Goal: Check status: Check status

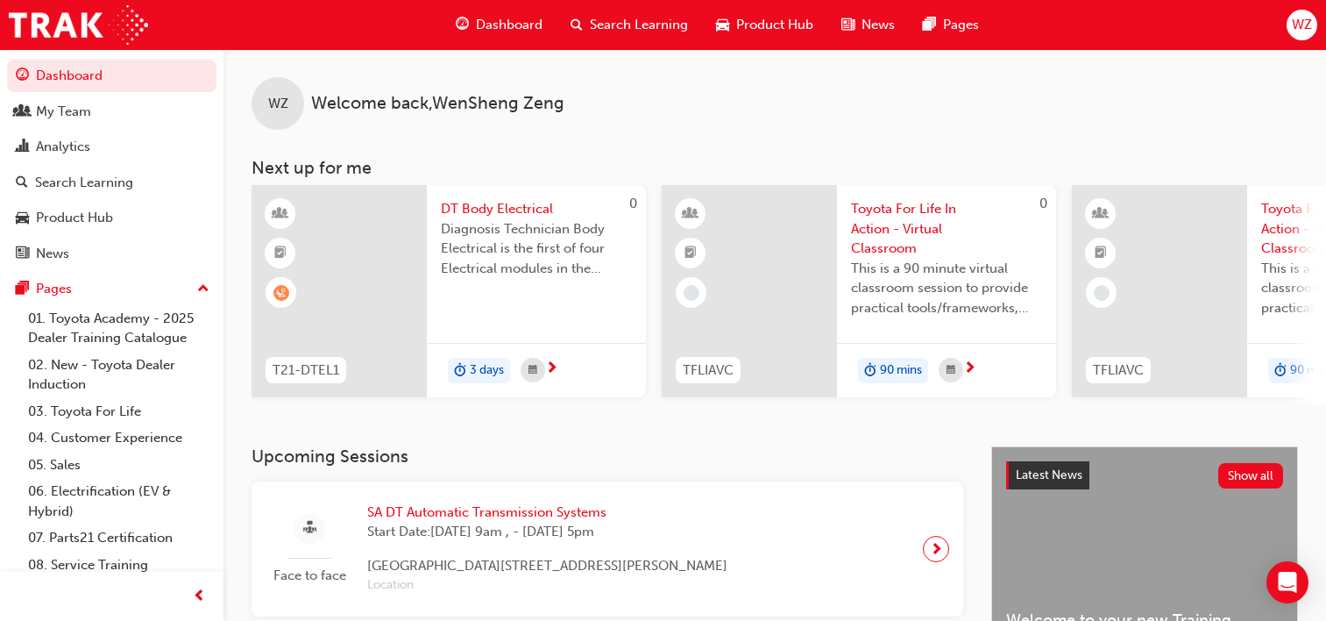
scroll to position [964, 0]
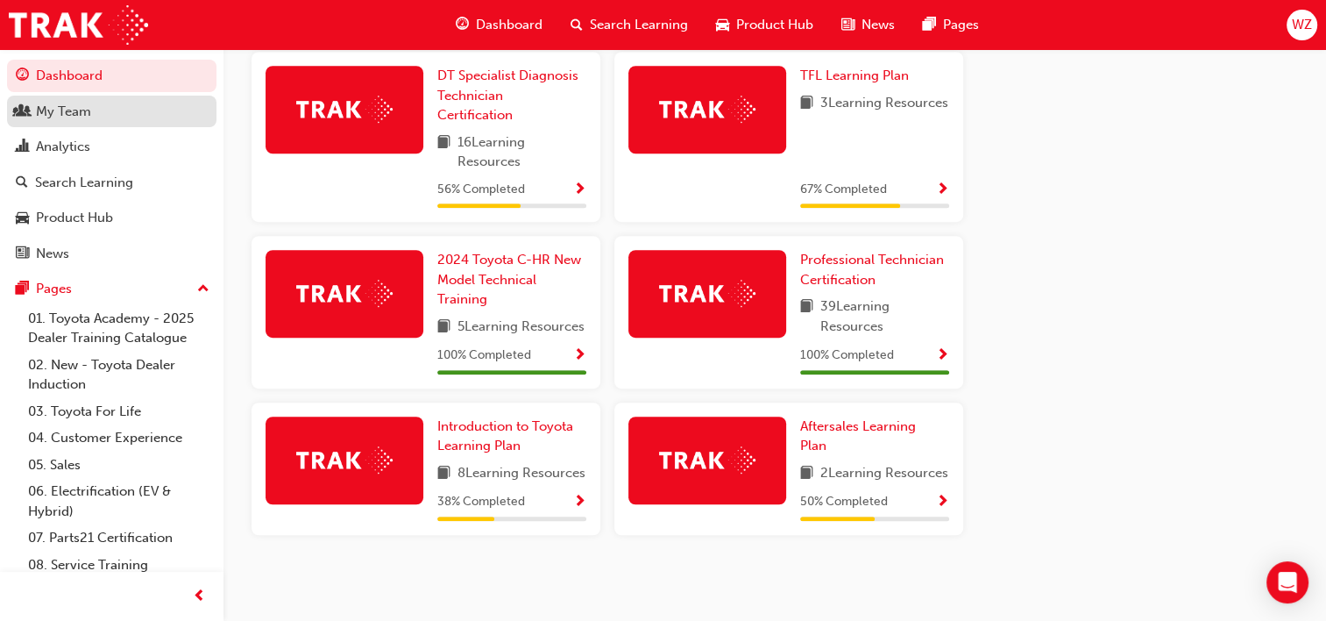
click at [80, 110] on div "My Team" at bounding box center [63, 112] width 55 height 20
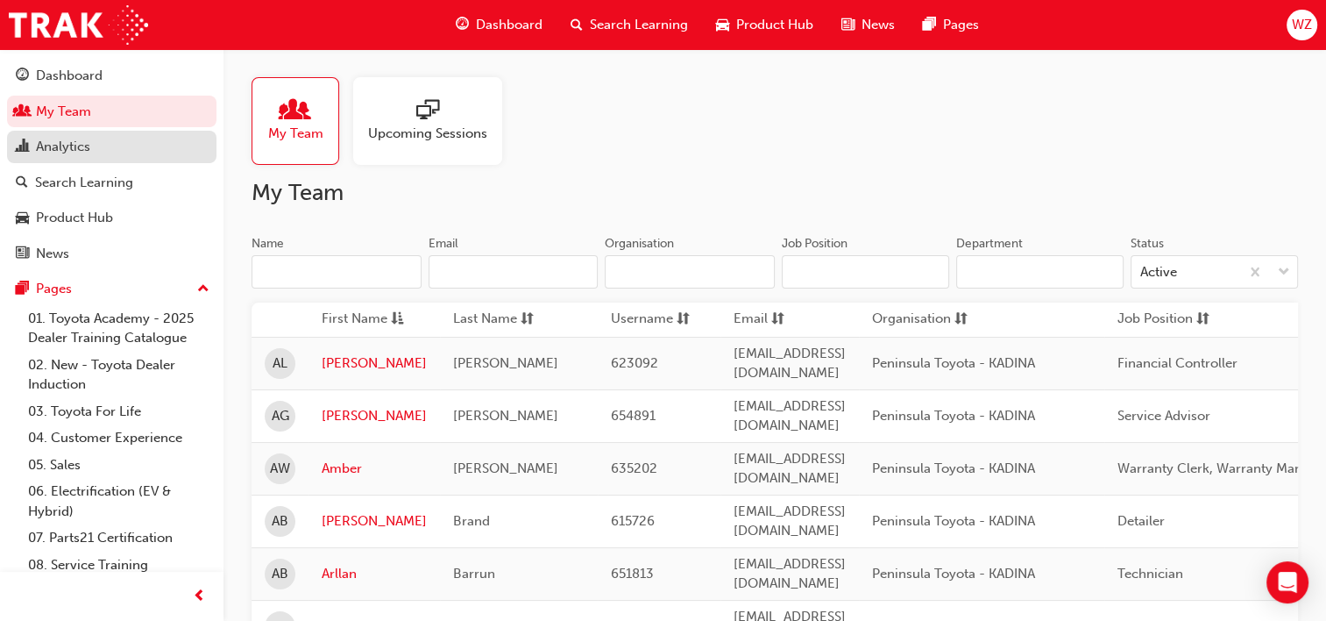
click at [91, 147] on div "Analytics" at bounding box center [112, 147] width 192 height 22
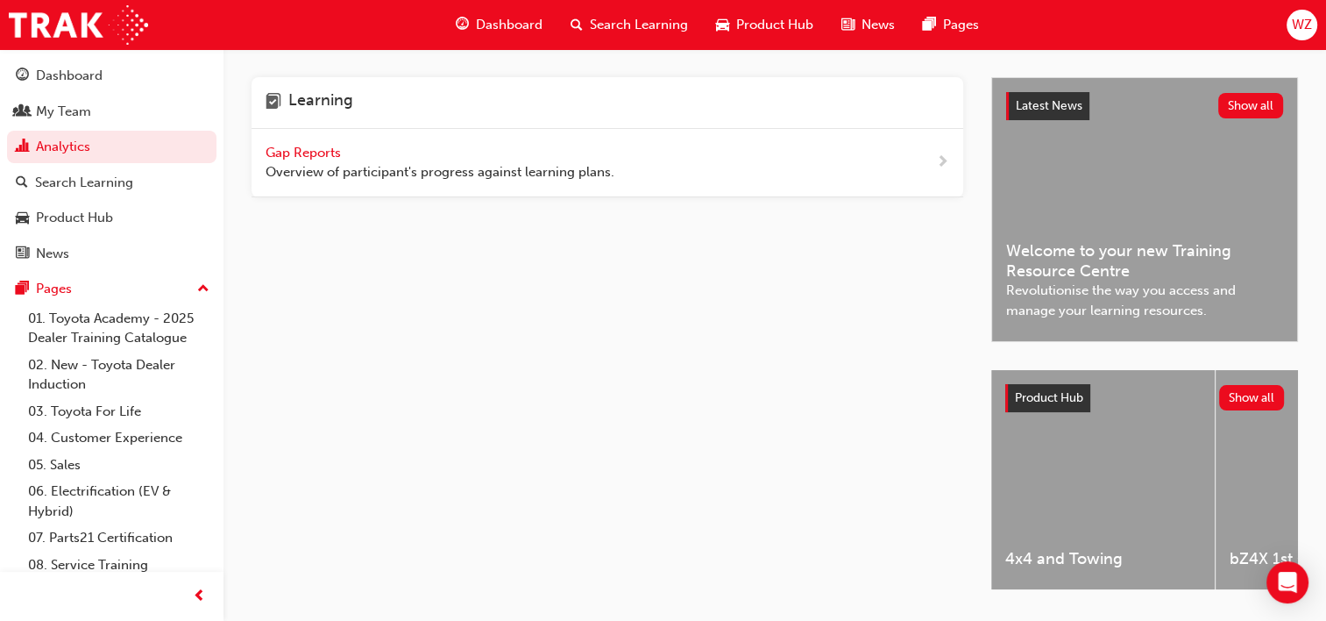
click at [309, 147] on span "Gap Reports" at bounding box center [305, 153] width 79 height 16
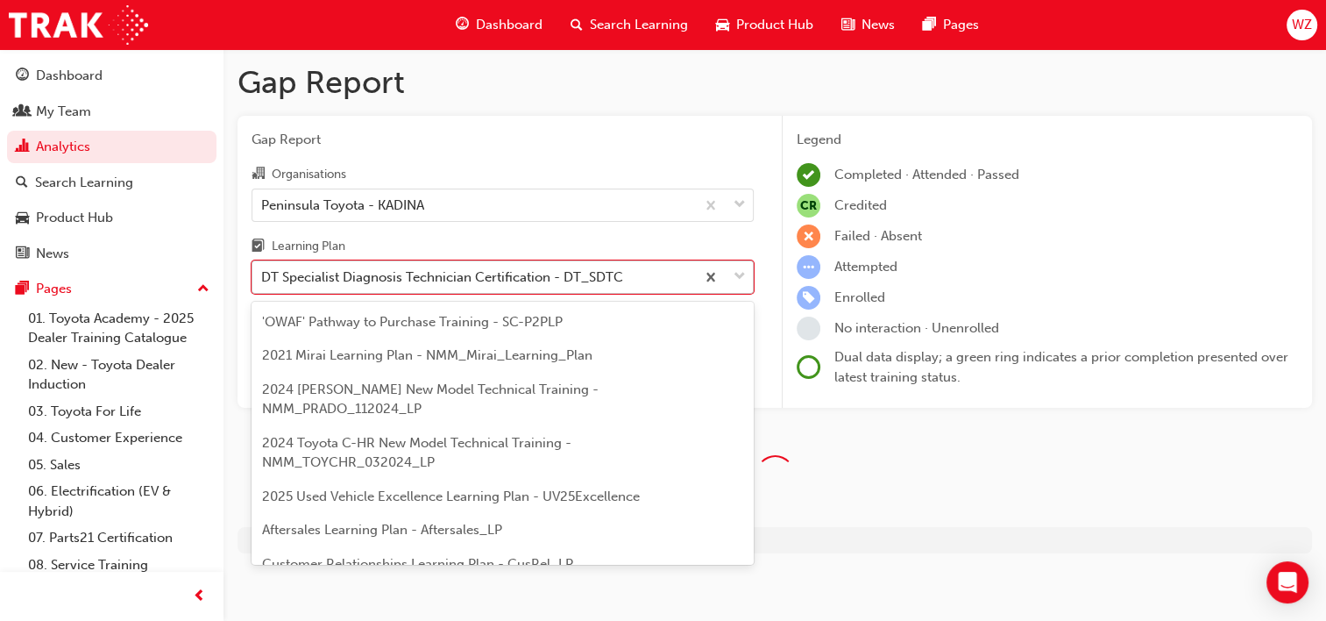
click at [366, 277] on div "DT Specialist Diagnosis Technician Certification - DT_SDTC" at bounding box center [442, 277] width 362 height 20
click at [263, 277] on input "Learning Plan option DT Specialist Diagnosis Technician Certification - DT_SDTC…" at bounding box center [262, 276] width 2 height 15
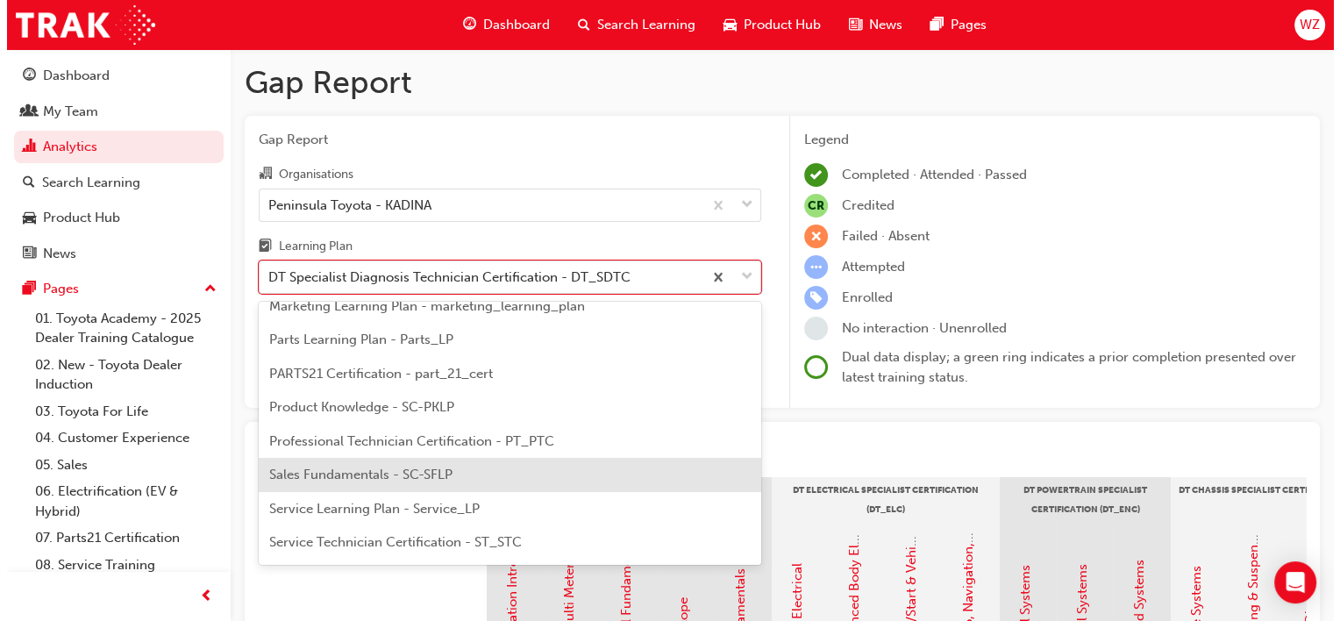
scroll to position [530, 0]
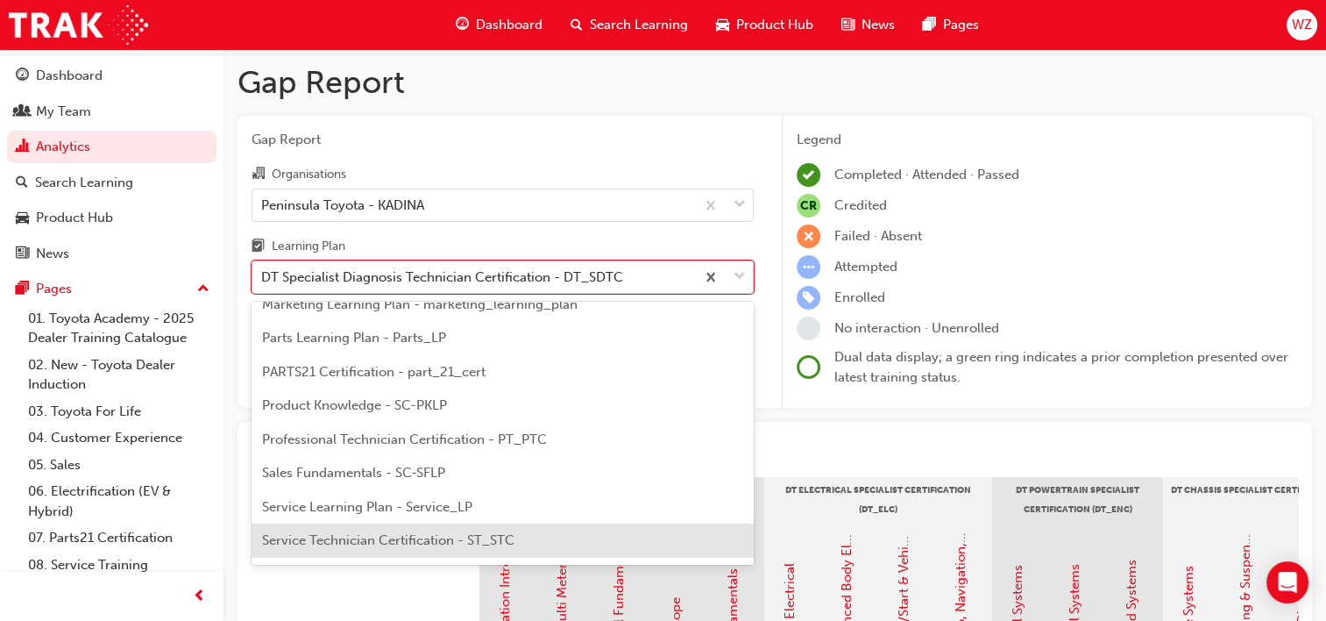
click at [454, 532] on span "Service Technician Certification - ST_STC" at bounding box center [388, 540] width 252 height 16
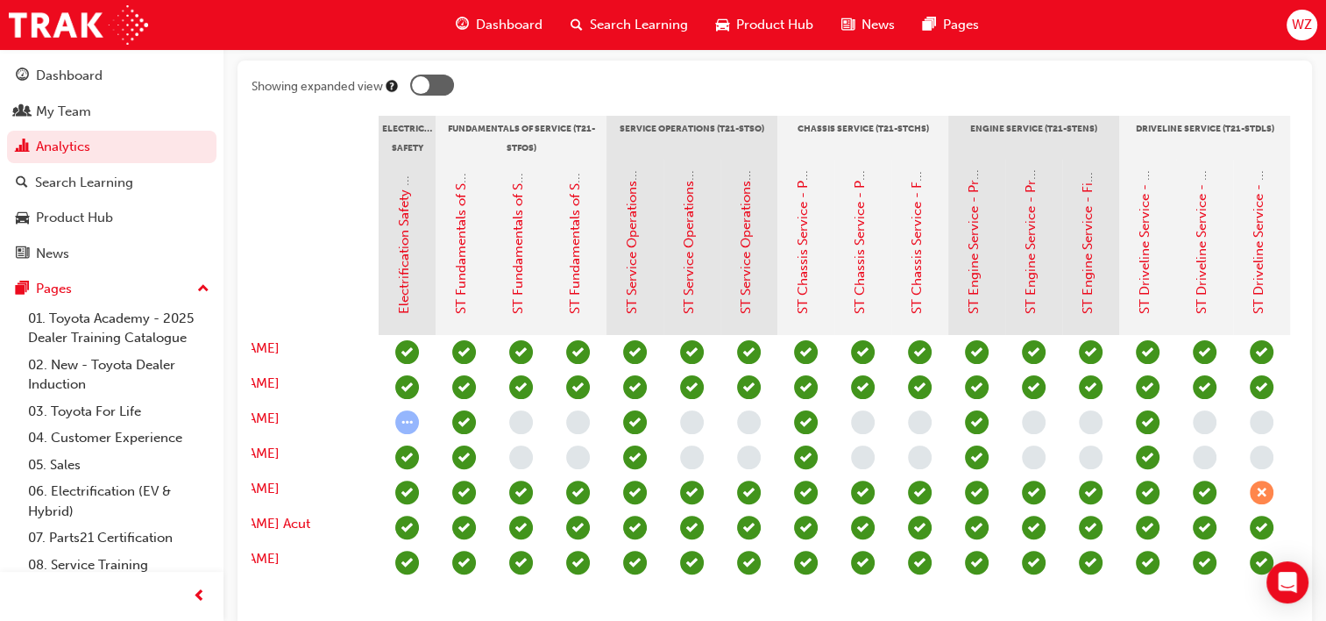
scroll to position [0, 10]
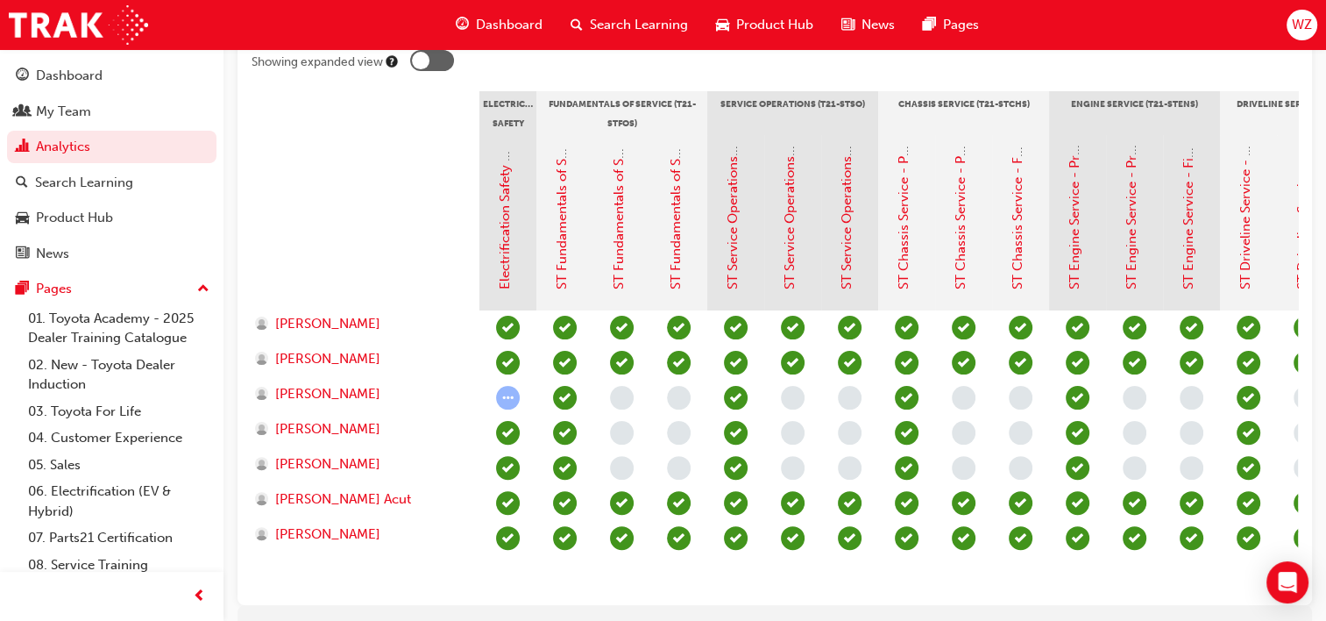
scroll to position [480, 0]
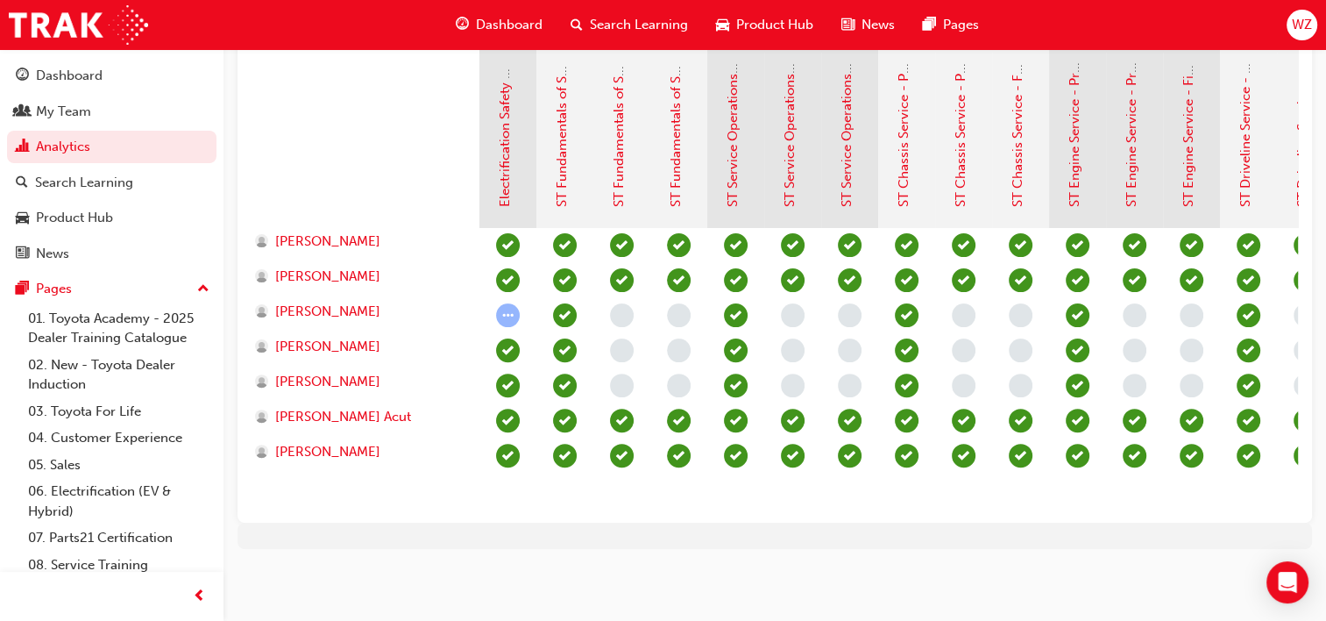
click at [975, 471] on div at bounding box center [964, 368] width 969 height 281
